Goal: Information Seeking & Learning: Learn about a topic

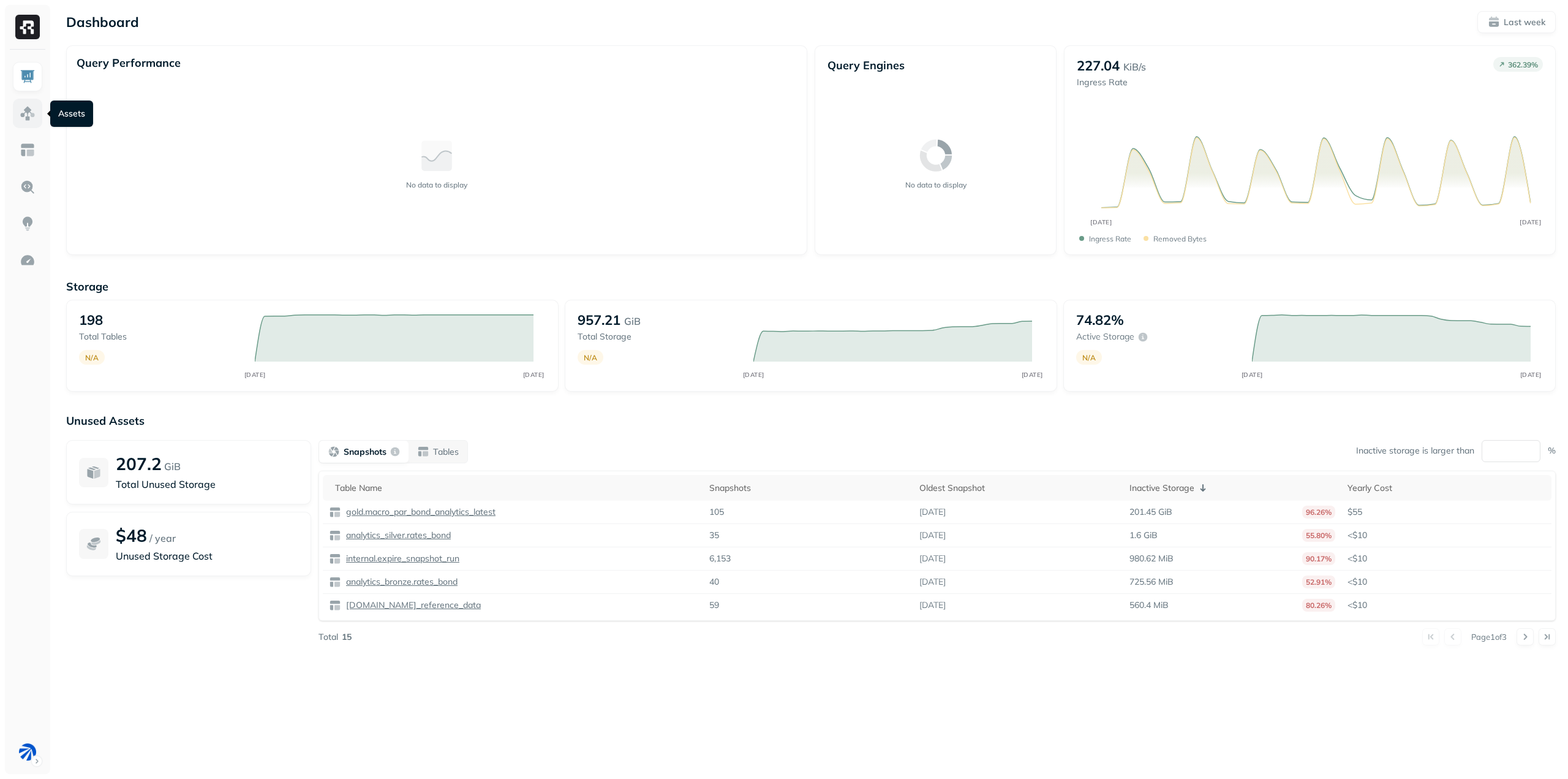
click at [31, 115] on img at bounding box center [27, 113] width 16 height 16
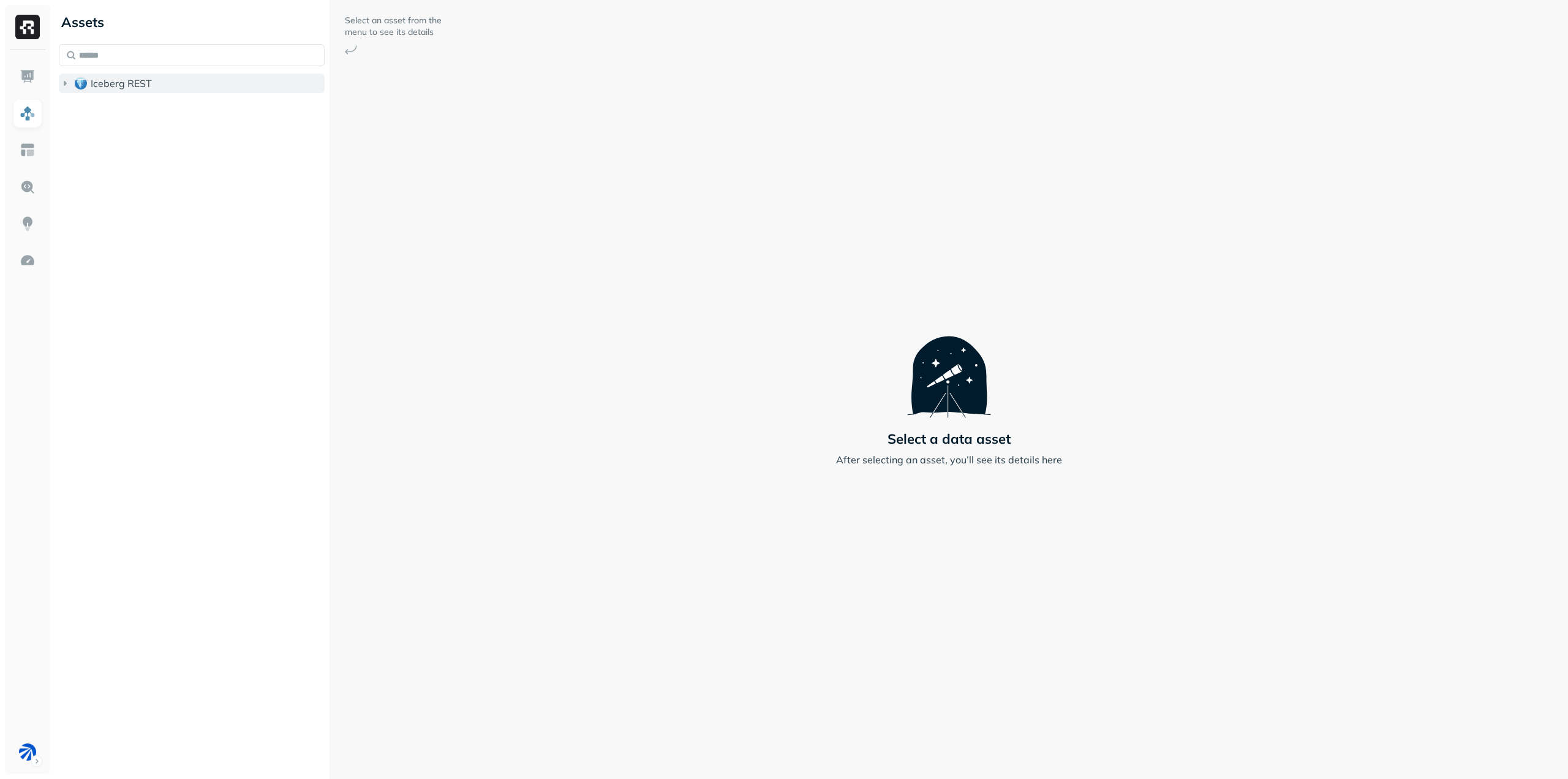
click at [118, 84] on span "Iceberg REST" at bounding box center [121, 83] width 61 height 13
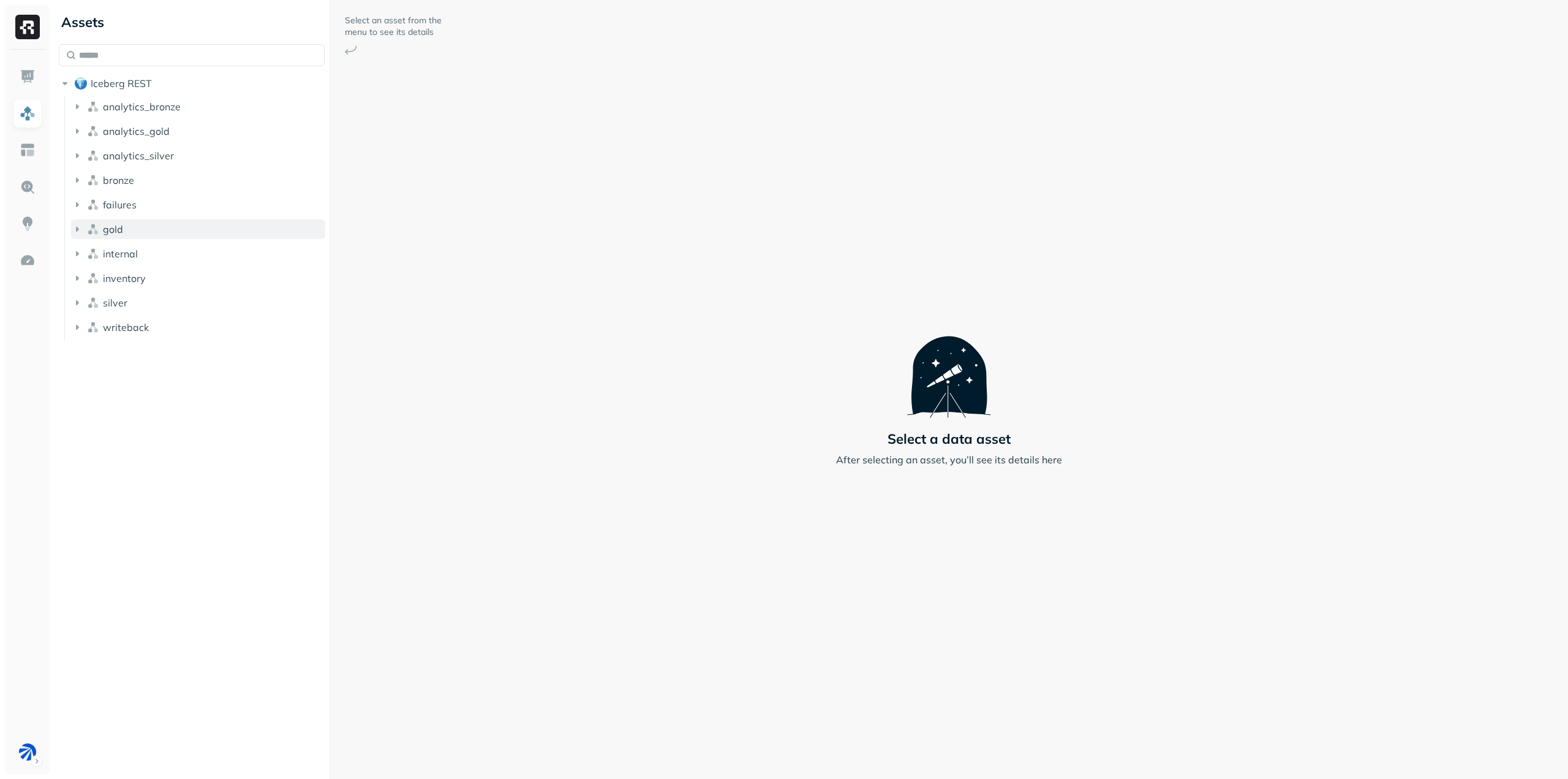
click at [160, 226] on button "gold" at bounding box center [198, 229] width 254 height 19
click at [137, 249] on p "( 11 )" at bounding box center [141, 252] width 18 height 13
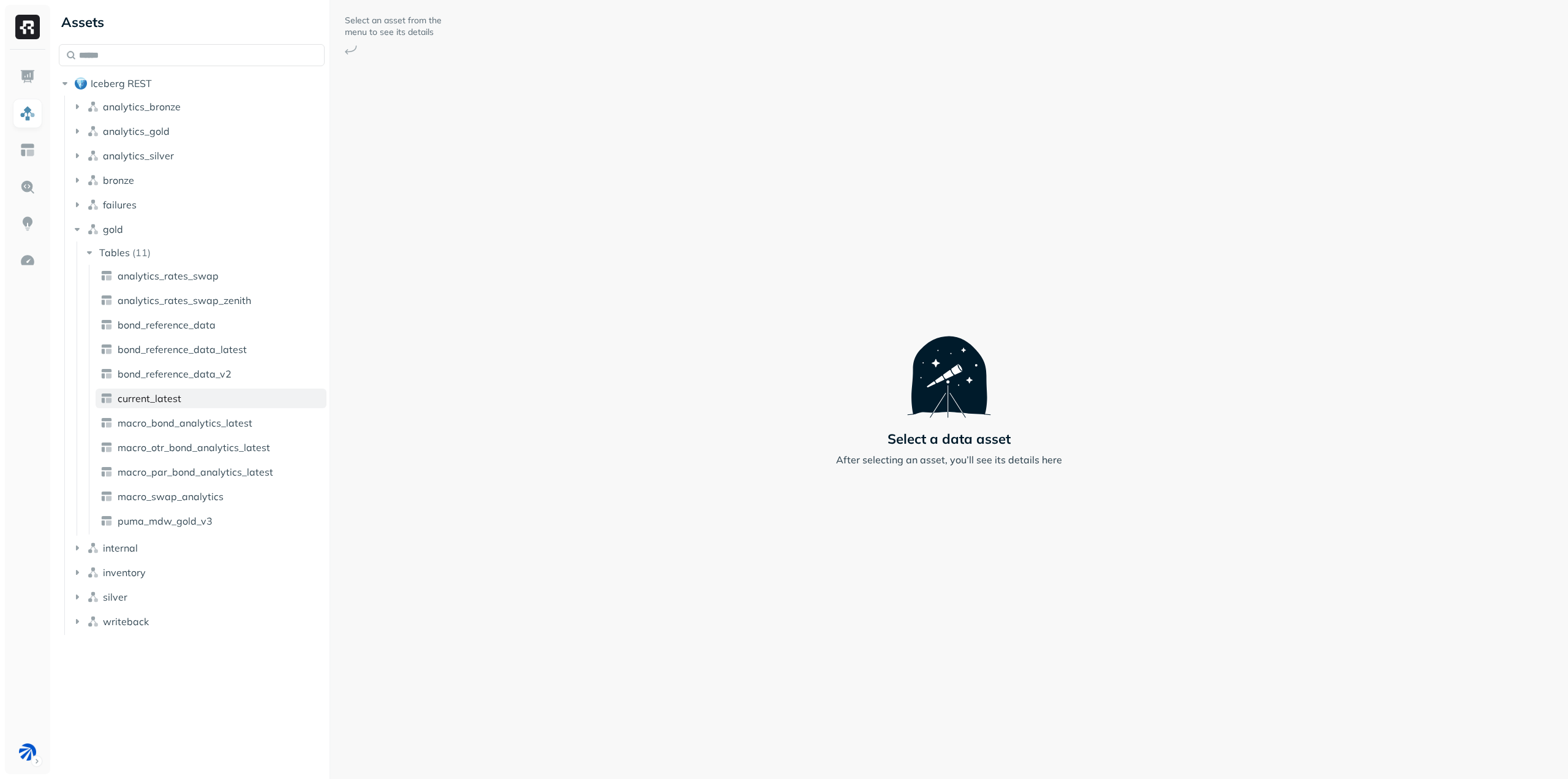
click at [211, 399] on link "current_latest" at bounding box center [211, 398] width 231 height 19
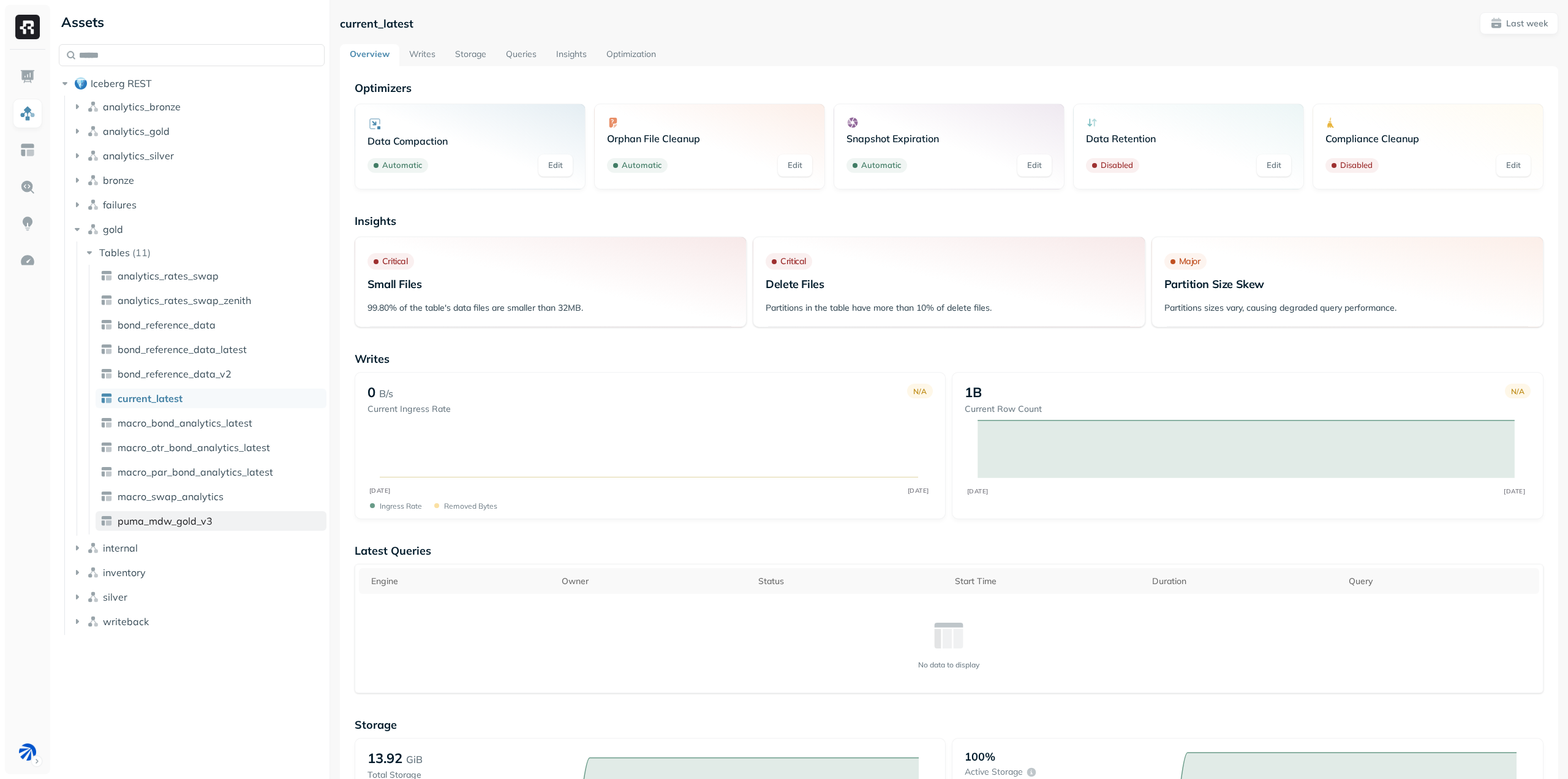
click at [199, 518] on span "puma_mdw_gold_v3" at bounding box center [165, 521] width 95 height 13
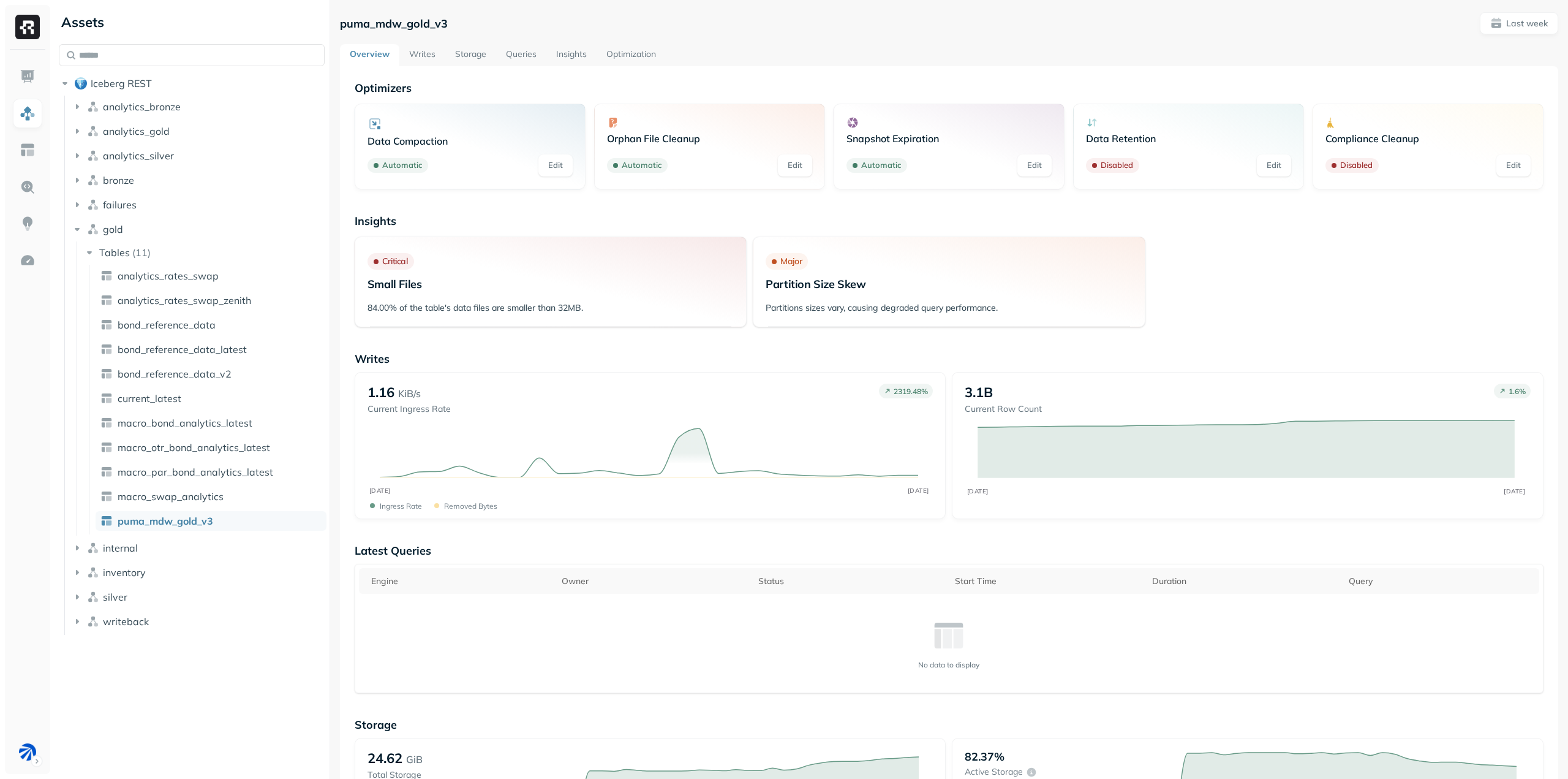
click at [429, 52] on link "Writes" at bounding box center [422, 55] width 46 height 22
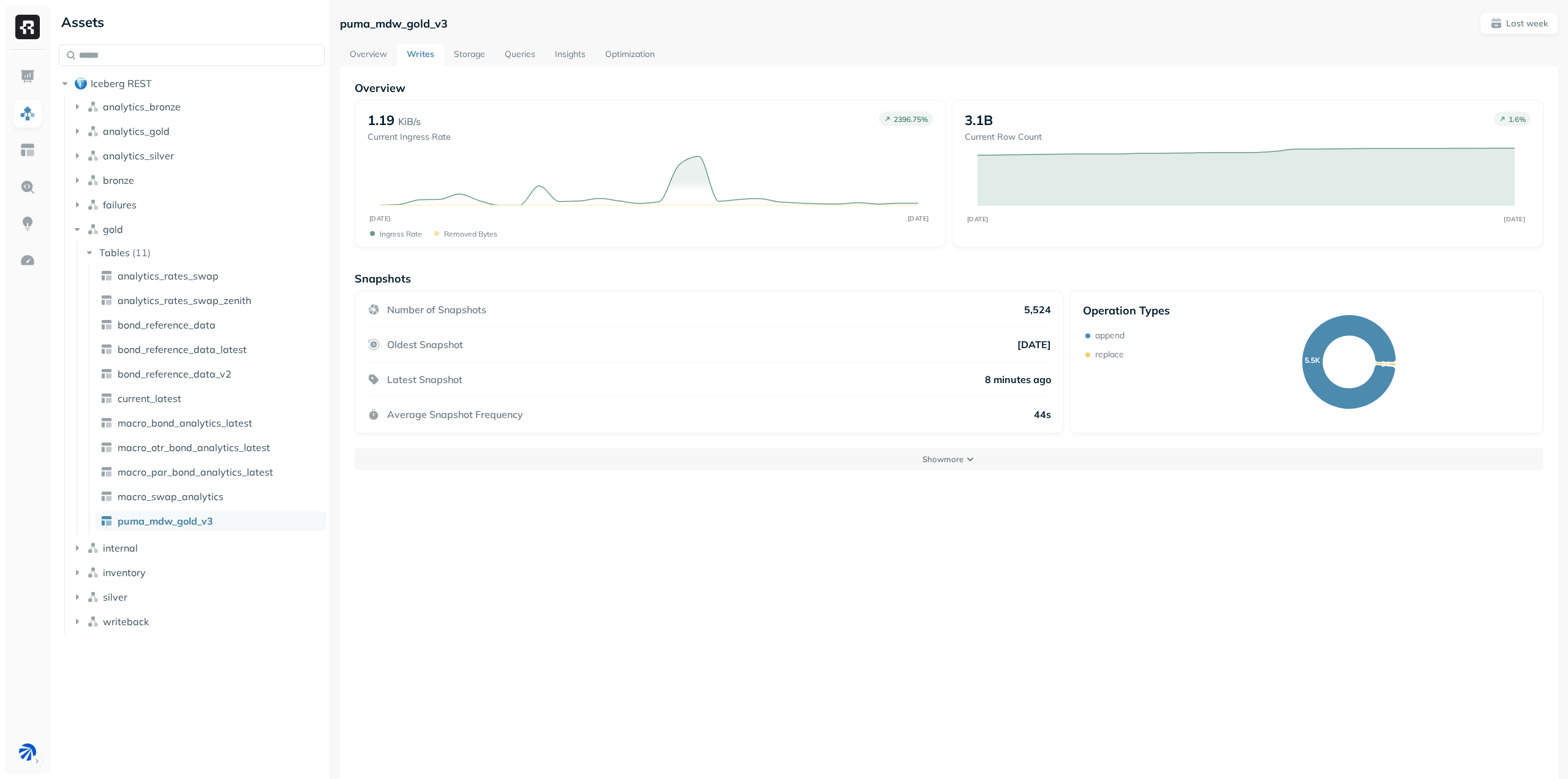
scroll to position [66, 0]
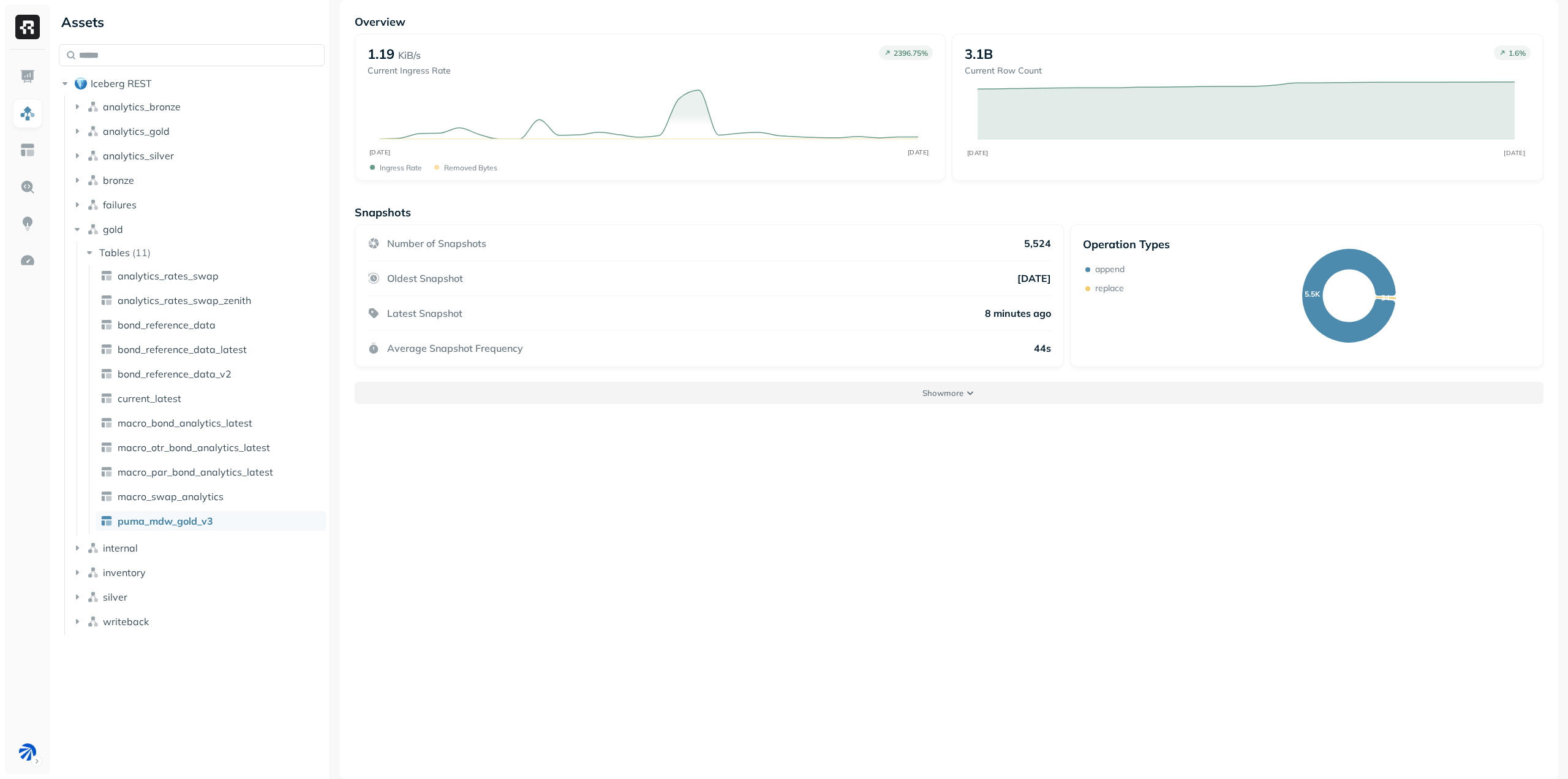
click at [657, 383] on button "Show more" at bounding box center [949, 393] width 1189 height 22
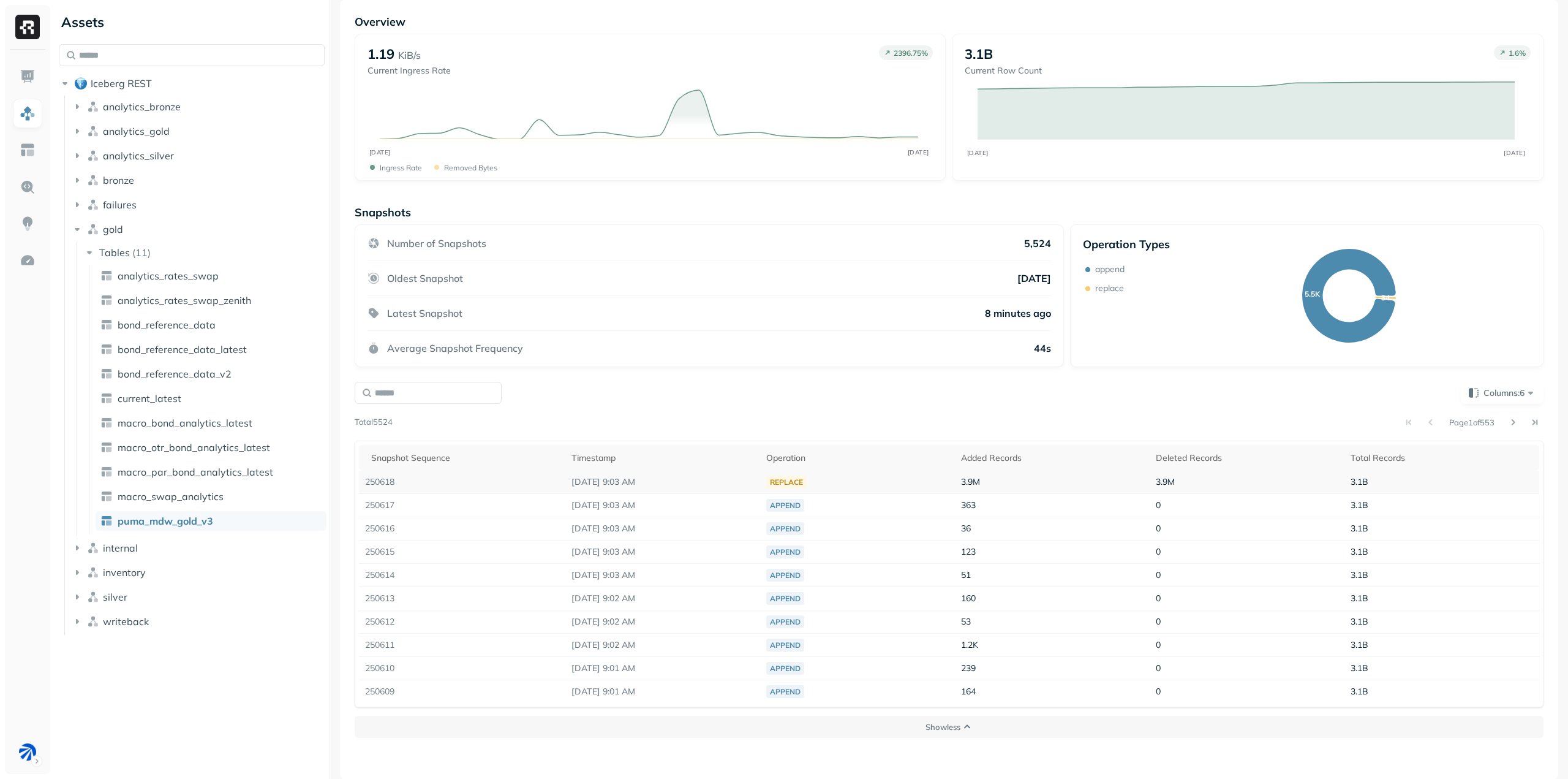
click at [469, 481] on td "250618" at bounding box center [462, 482] width 206 height 23
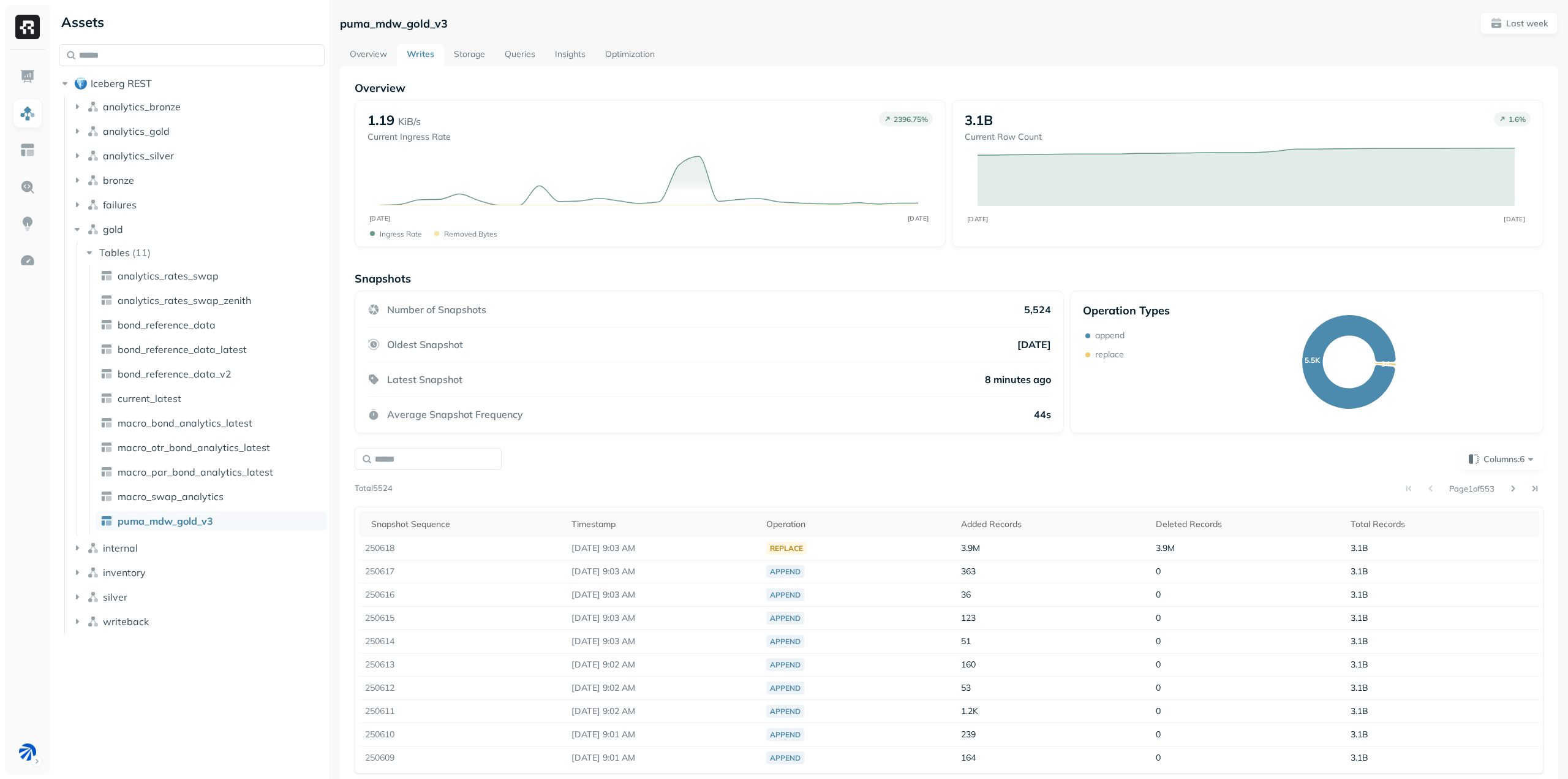
click at [466, 53] on link "Storage" at bounding box center [469, 55] width 51 height 22
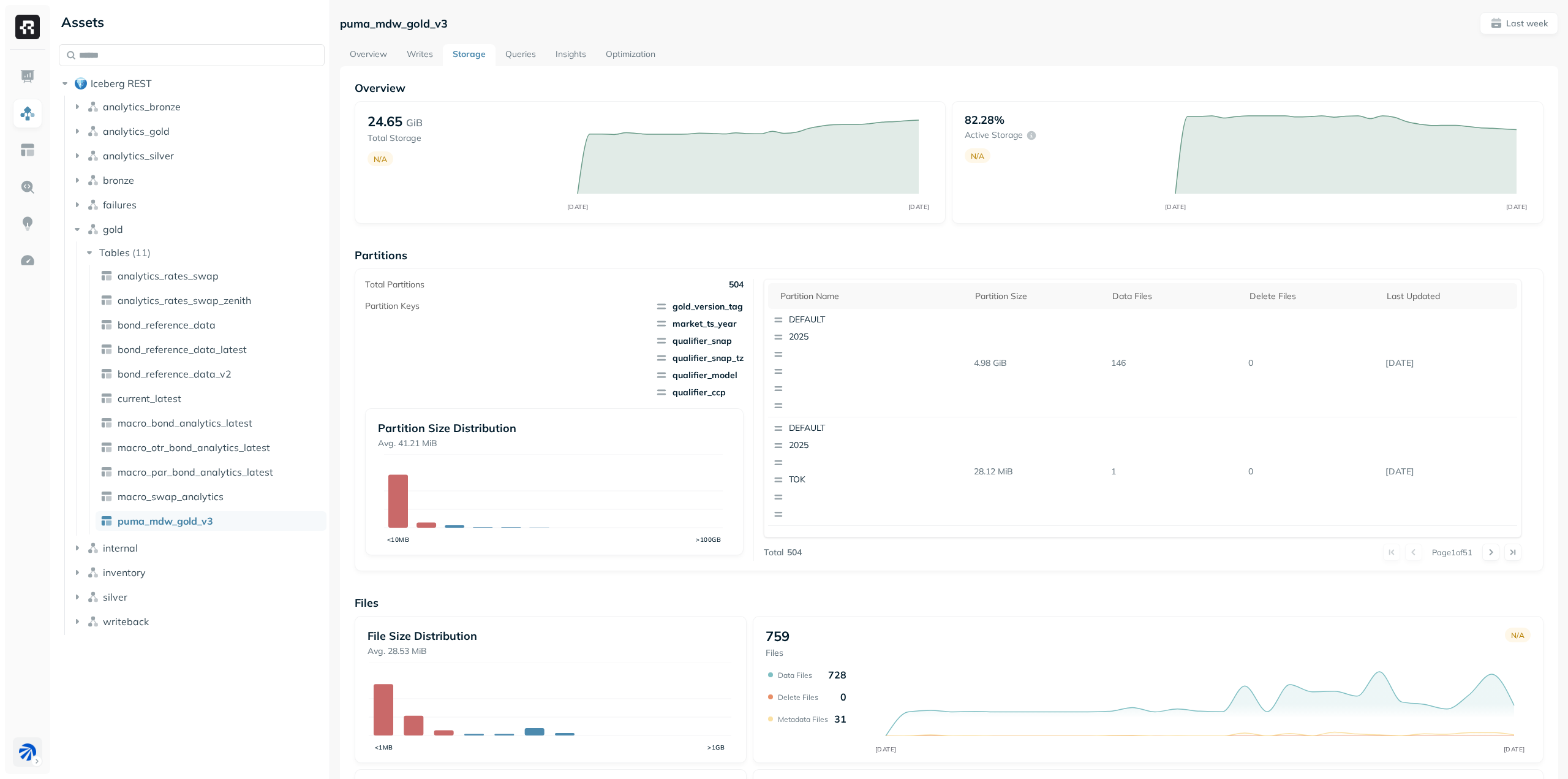
click at [36, 755] on html "Assets Iceberg REST analytics_bronze analytics_gold analytics_silver bronze fai…" at bounding box center [784, 390] width 1568 height 779
click at [127, 709] on p "BAM Staging" at bounding box center [109, 712] width 53 height 12
